Goal: Find contact information: Find contact information

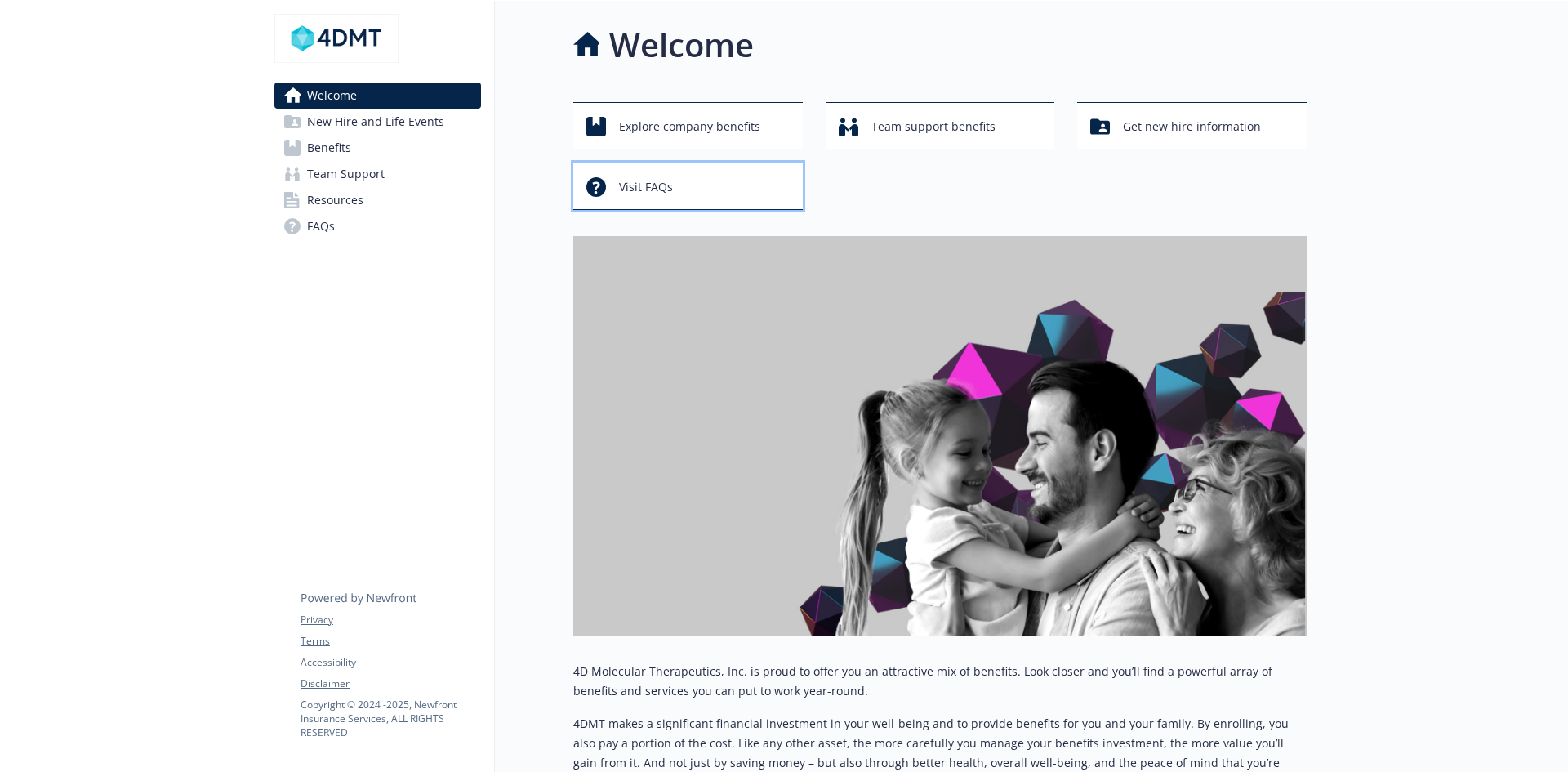
click at [674, 177] on div "Visit FAQs" at bounding box center [689, 187] width 208 height 31
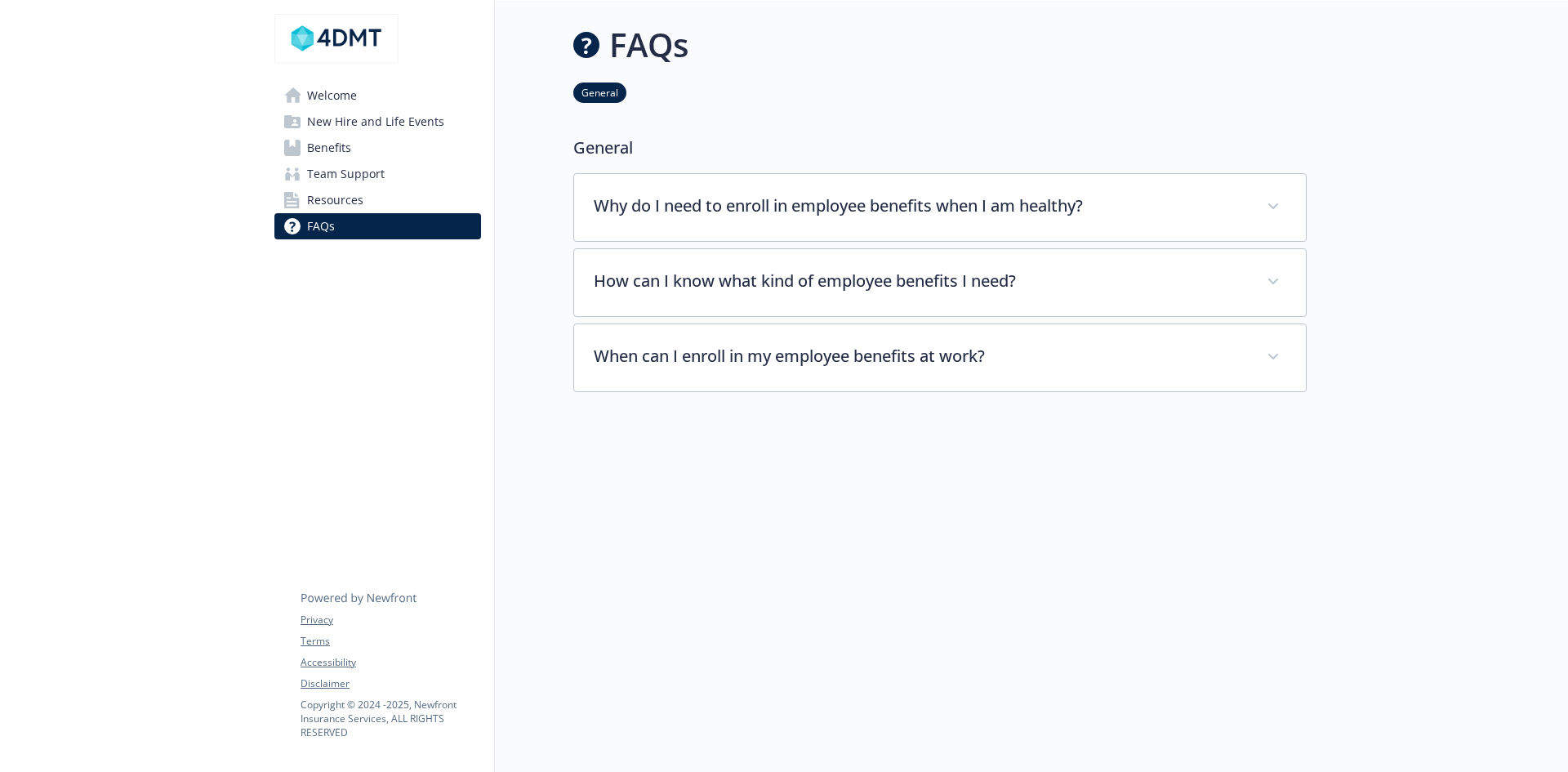
scroll to position [13, 0]
click at [336, 143] on span "Benefits" at bounding box center [329, 148] width 44 height 27
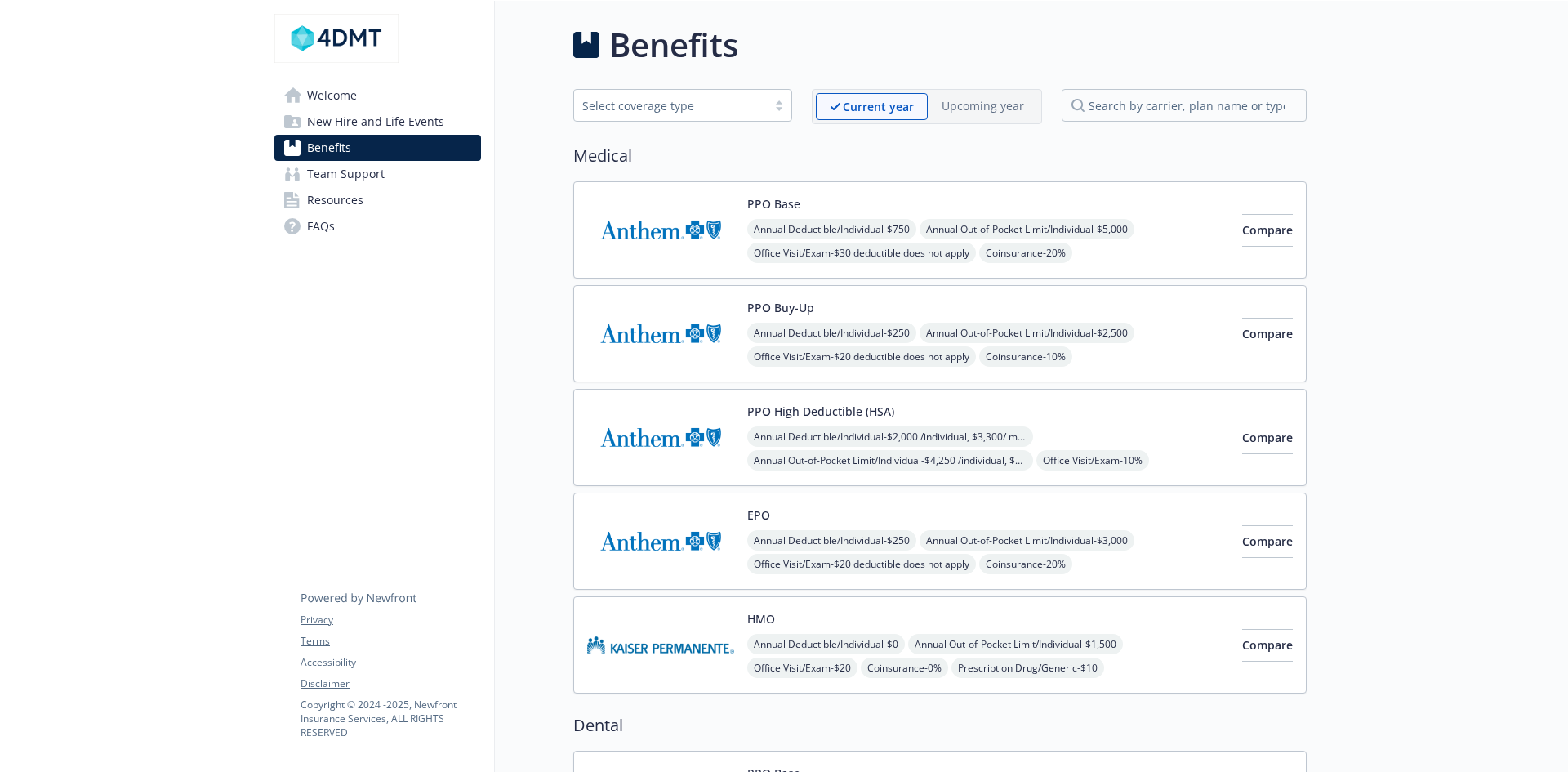
click at [341, 176] on span "Team Support" at bounding box center [346, 174] width 78 height 27
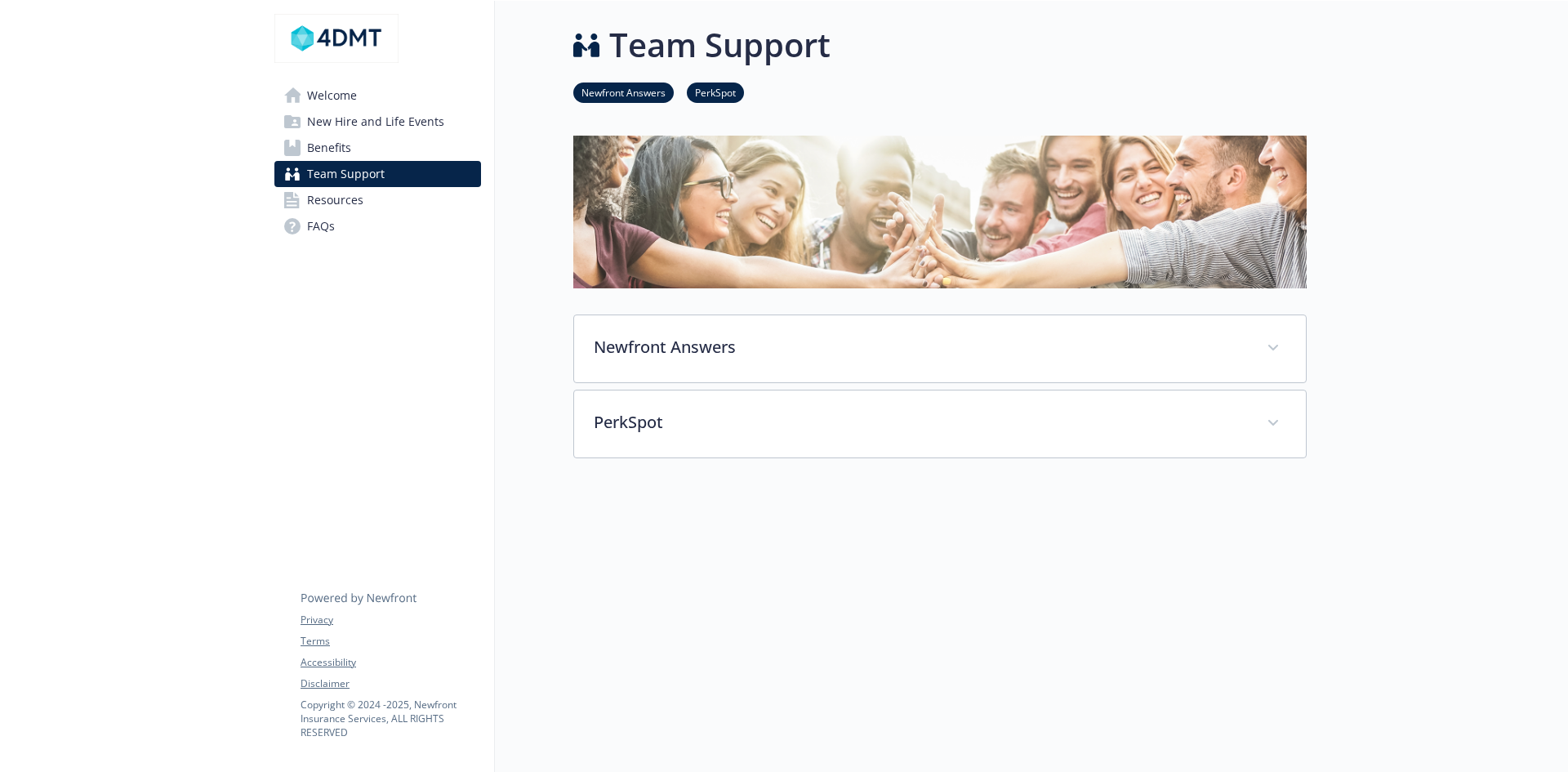
click at [345, 197] on span "Resources" at bounding box center [335, 200] width 57 height 27
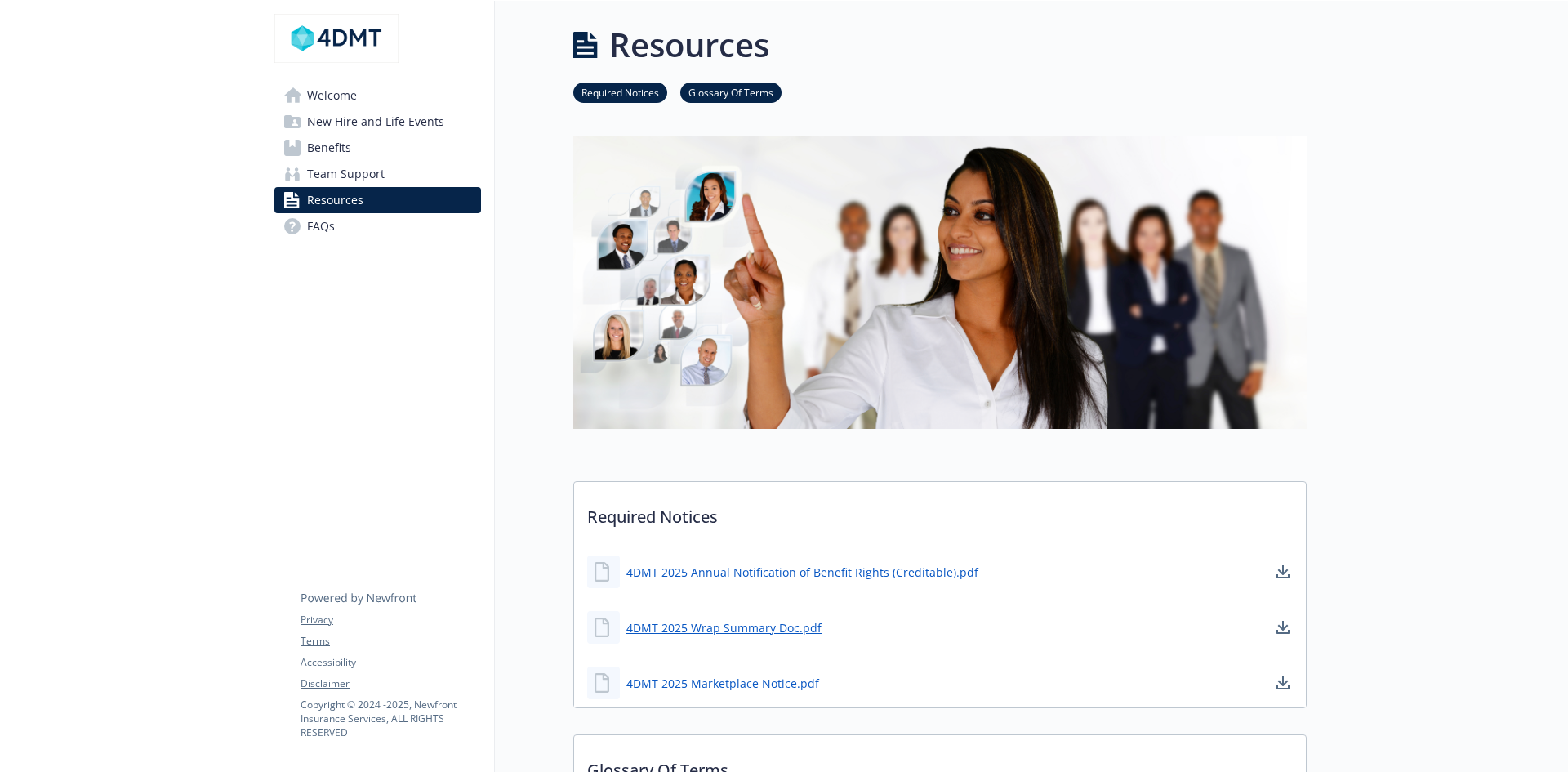
click at [337, 100] on span "Welcome" at bounding box center [332, 96] width 50 height 27
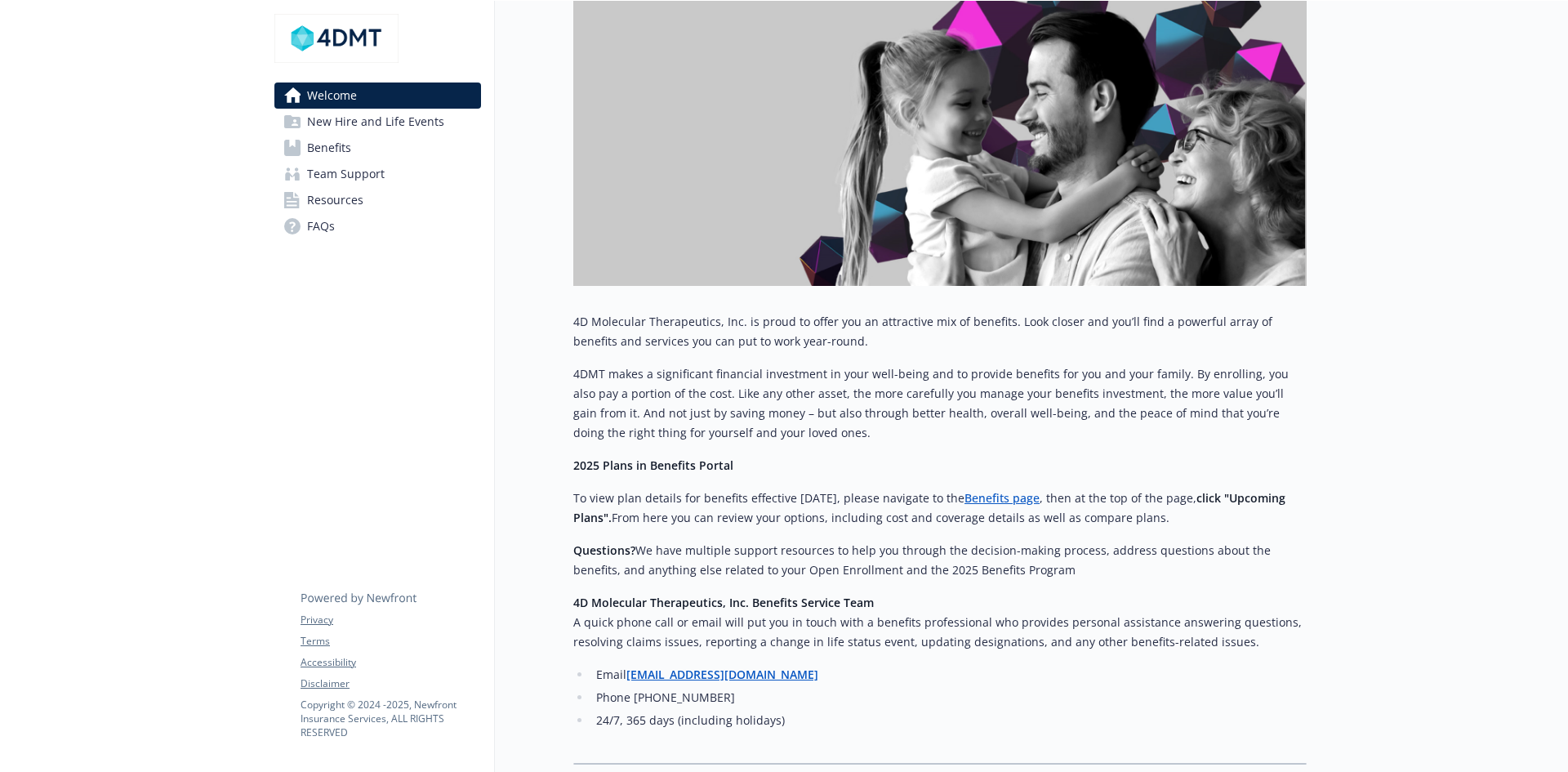
scroll to position [408, 0]
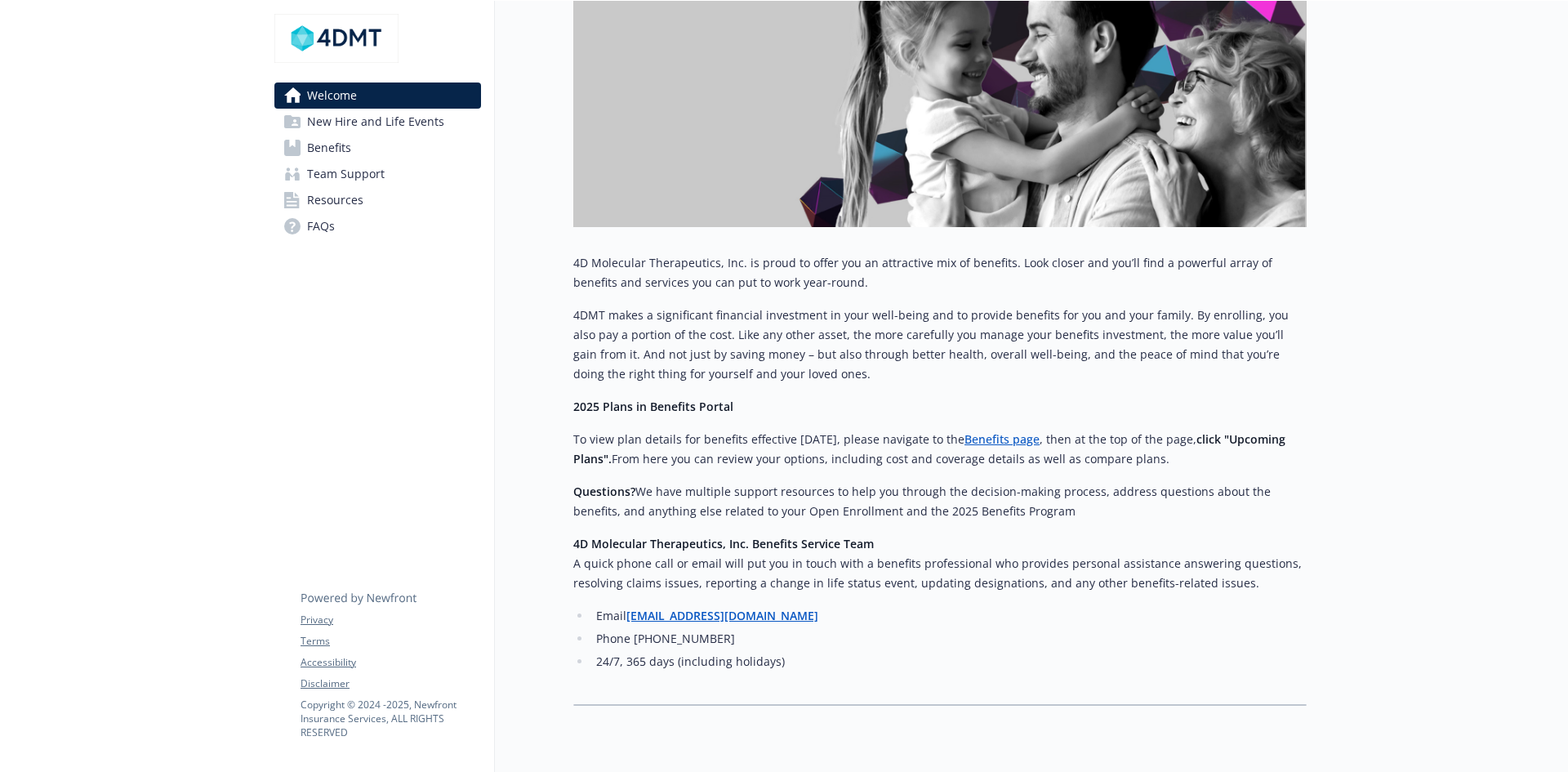
click at [759, 611] on strong "[EMAIL_ADDRESS][DOMAIN_NAME]" at bounding box center [722, 615] width 192 height 16
